Goal: Task Accomplishment & Management: Use online tool/utility

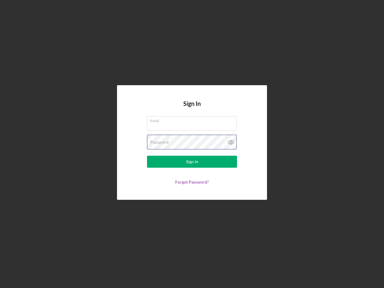
click at [192, 144] on div "Password" at bounding box center [192, 142] width 90 height 15
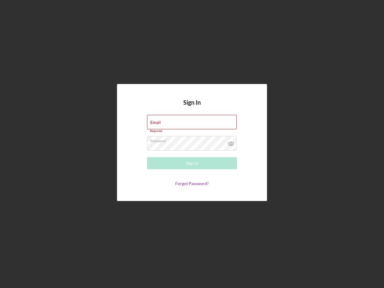
click at [231, 142] on icon at bounding box center [231, 143] width 15 height 15
